Goal: Find specific page/section: Find specific page/section

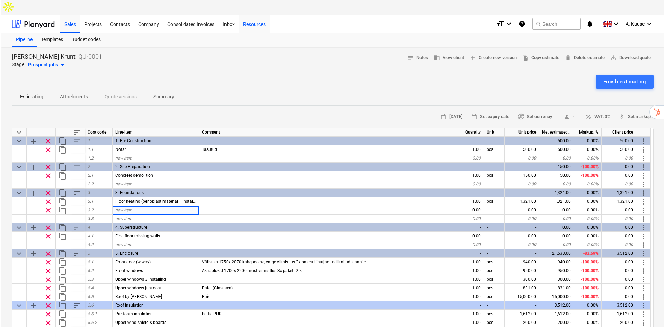
scroll to position [23, 0]
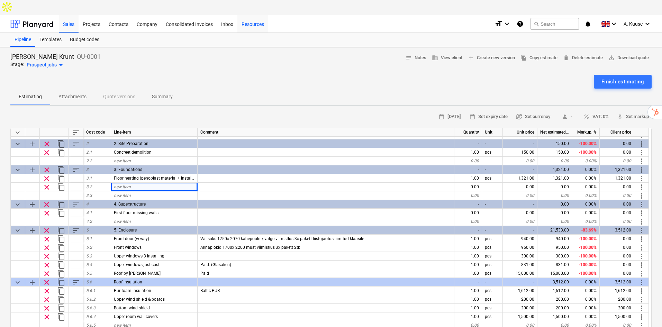
click at [251, 15] on div "Resources" at bounding box center [252, 24] width 31 height 18
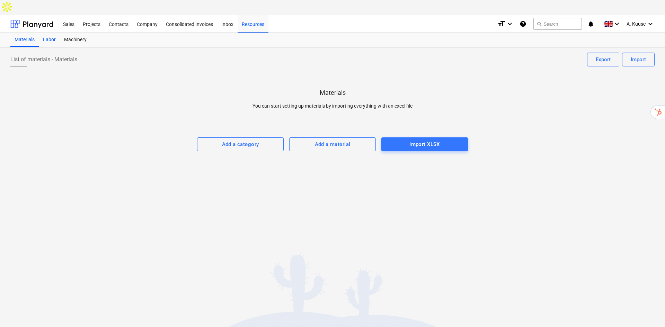
click at [44, 33] on div "Labor" at bounding box center [49, 40] width 21 height 14
click at [47, 33] on div "Labor" at bounding box center [49, 40] width 21 height 14
click at [628, 15] on div "A. Kuuse keyboard_arrow_down" at bounding box center [640, 23] width 28 height 17
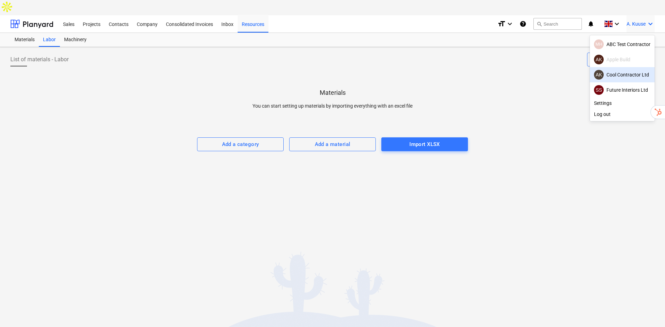
click at [634, 70] on div "AK Cool Contractor Ltd" at bounding box center [622, 75] width 56 height 10
